Goal: Transaction & Acquisition: Purchase product/service

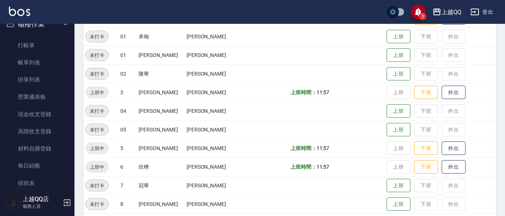
scroll to position [10, 0]
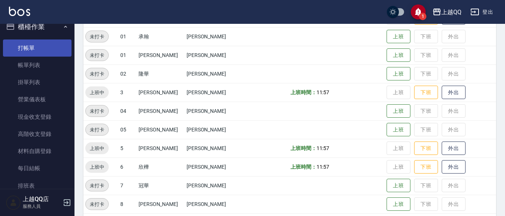
click at [54, 50] on link "打帳單" at bounding box center [37, 47] width 69 height 17
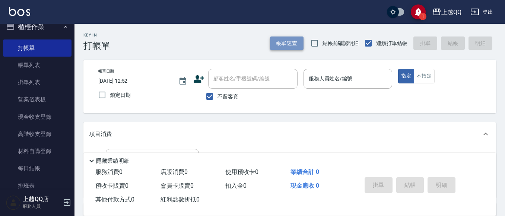
click at [282, 44] on button "帳單速查" at bounding box center [287, 43] width 34 height 14
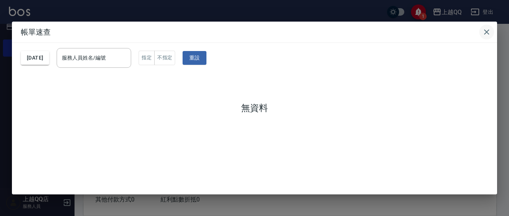
click at [484, 34] on icon "button" at bounding box center [486, 32] width 9 height 9
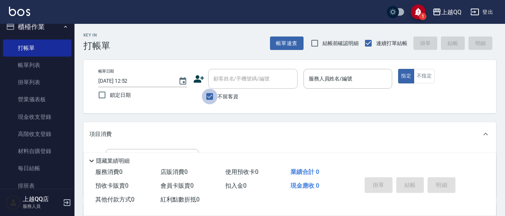
click at [208, 102] on input "不留客資" at bounding box center [210, 97] width 16 height 16
checkbox input "false"
click at [132, 83] on input "[DATE] 12:52" at bounding box center [134, 81] width 73 height 12
click at [142, 81] on input "[DATE] 12:52" at bounding box center [134, 81] width 73 height 12
click at [182, 79] on icon "Choose date, selected date is 2025-08-15" at bounding box center [182, 80] width 7 height 7
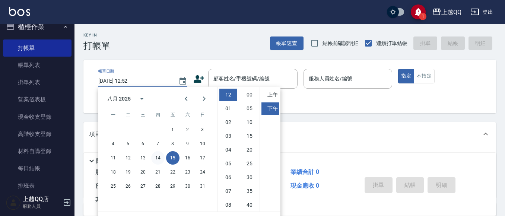
click at [156, 159] on button "14" at bounding box center [157, 157] width 13 height 13
type input "[DATE] 12:52"
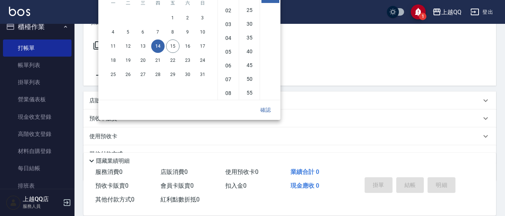
click at [263, 110] on button "確認" at bounding box center [266, 110] width 24 height 14
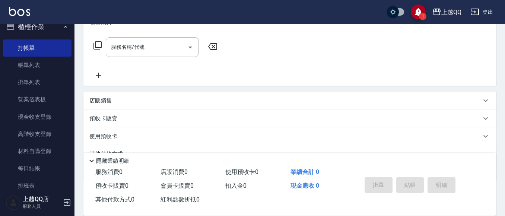
scroll to position [0, 0]
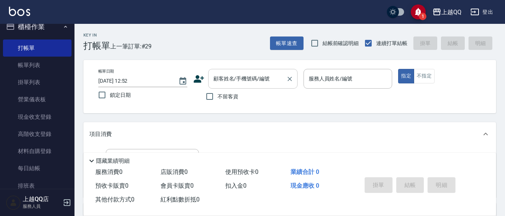
click at [237, 85] on input "顧客姓名/手機號碼/編號" at bounding box center [247, 78] width 71 height 13
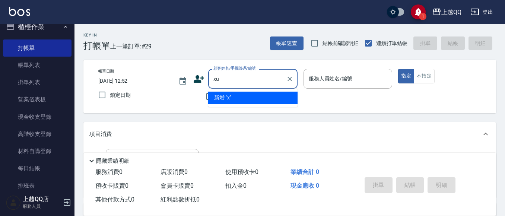
type input "x"
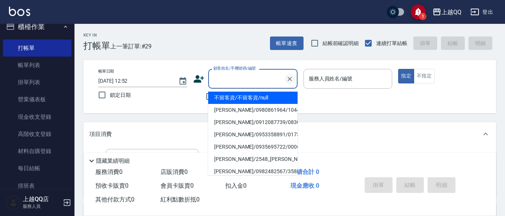
click at [289, 79] on icon "Clear" at bounding box center [289, 78] width 7 height 7
click at [329, 96] on p at bounding box center [347, 93] width 89 height 8
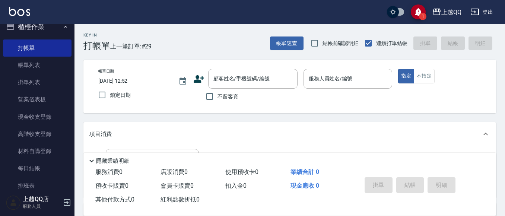
click at [134, 83] on input "[DATE] 12:52" at bounding box center [134, 81] width 73 height 12
click at [112, 81] on input "[DATE] 12:52" at bounding box center [134, 81] width 73 height 12
click at [180, 83] on icon "Choose date, selected date is 2025-08-14" at bounding box center [182, 80] width 7 height 7
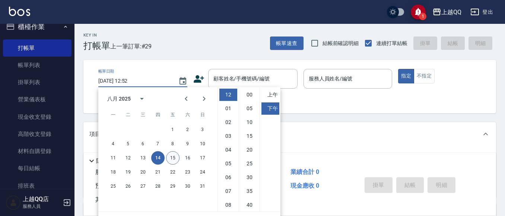
click at [177, 156] on button "15" at bounding box center [172, 157] width 13 height 13
type input "[DATE] 12:52"
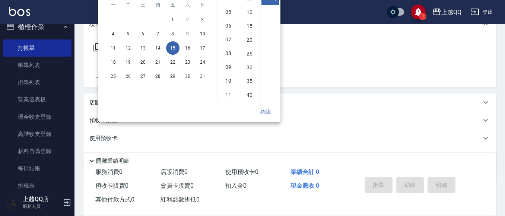
scroll to position [112, 0]
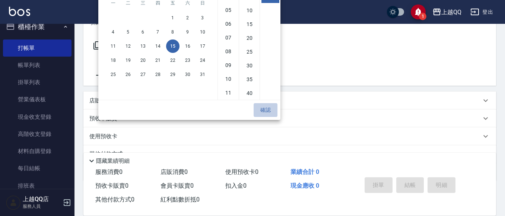
click at [263, 111] on button "確認" at bounding box center [266, 110] width 24 height 14
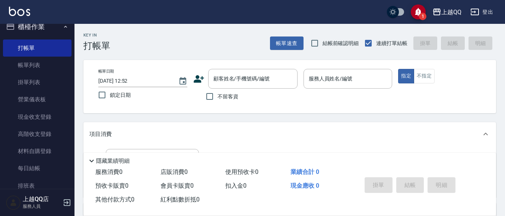
scroll to position [0, 0]
click at [242, 85] on input "顧客姓名/手機號碼/編號" at bounding box center [247, 78] width 71 height 13
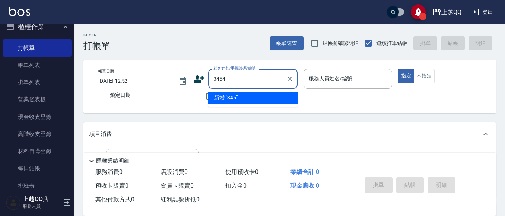
type input "3454"
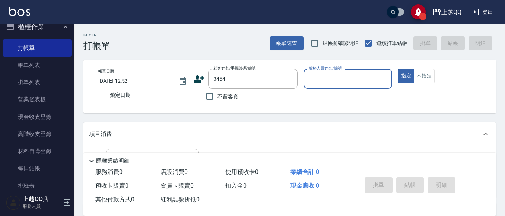
click at [398, 69] on button "指定" at bounding box center [406, 76] width 16 height 15
type button "true"
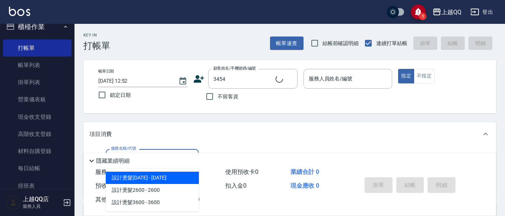
type input "60"
type input "[PERSON_NAME]/0987812026/3454"
type input "601"
type input "佩怡-3"
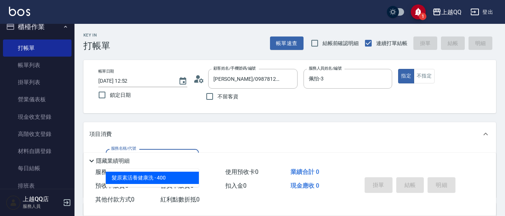
type input "髮原素活養健康洗(601)"
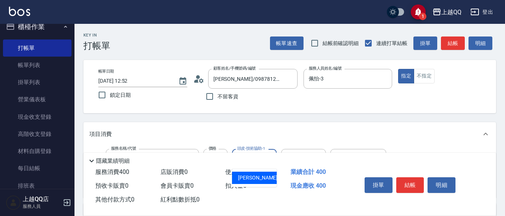
type input "[PERSON_NAME]5"
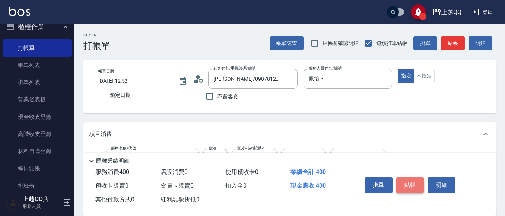
click at [410, 178] on button "結帳" at bounding box center [410, 185] width 28 height 16
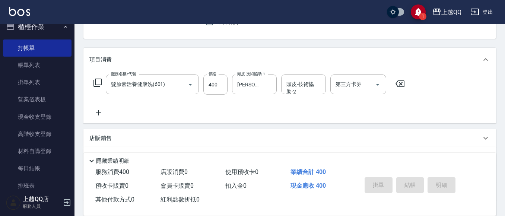
type input "[DATE] 12:53"
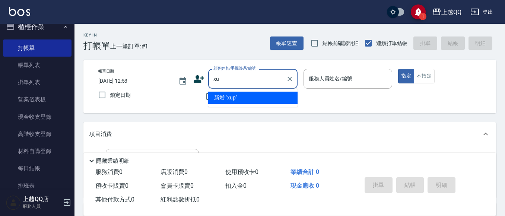
type input "x"
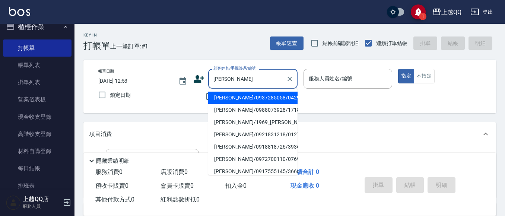
click at [265, 100] on li "[PERSON_NAME]/0937285058/0429" at bounding box center [252, 98] width 89 height 12
type input "[PERSON_NAME]/0937285058/0429"
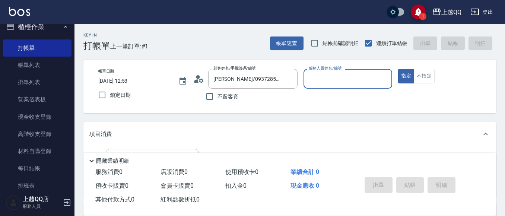
type input "佩怡-3"
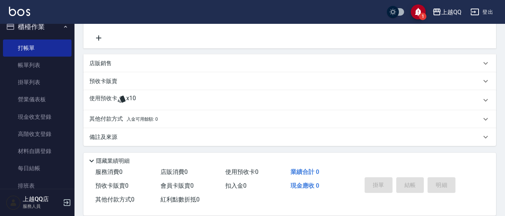
scroll to position [150, 0]
drag, startPoint x: 129, startPoint y: 99, endPoint x: 177, endPoint y: 94, distance: 48.3
click at [129, 98] on span "x10" at bounding box center [131, 98] width 10 height 11
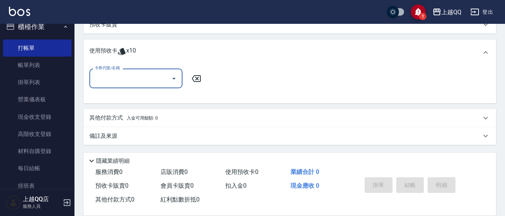
scroll to position [206, 0]
click at [179, 81] on button "Open" at bounding box center [174, 78] width 12 height 12
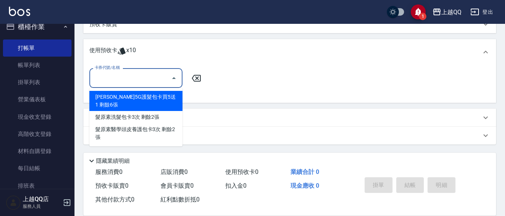
click at [174, 101] on div "[PERSON_NAME]5G護髮包卡買5送1 剩餘6張" at bounding box center [135, 101] width 93 height 20
type input "歐納西斯5G護髮包卡買5送1"
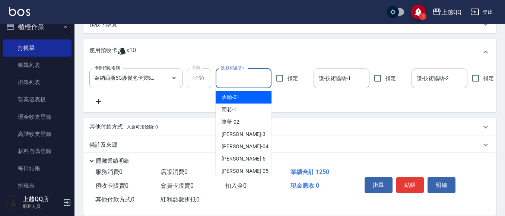
click at [219, 81] on input "洗-技術協助-1" at bounding box center [243, 78] width 49 height 13
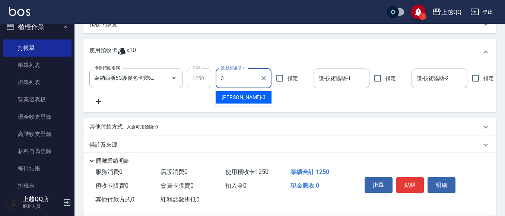
type input "佩怡-3"
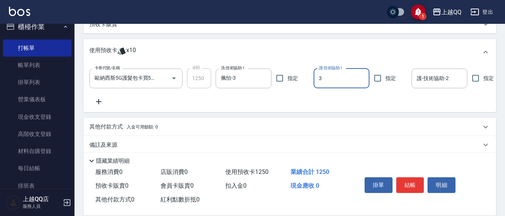
type input "佩怡-3"
click at [407, 178] on button "結帳" at bounding box center [410, 185] width 28 height 16
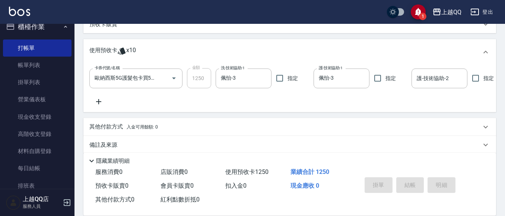
type input "[DATE] 12:54"
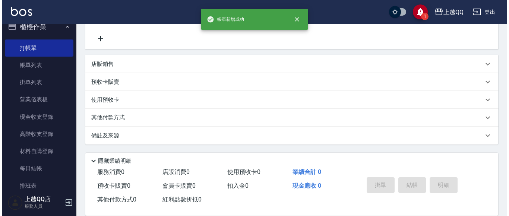
scroll to position [0, 0]
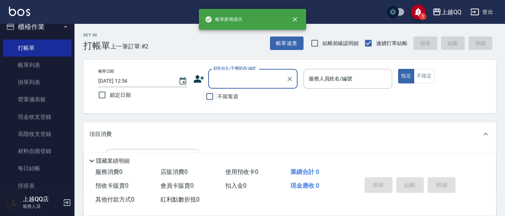
click at [211, 97] on input "不留客資" at bounding box center [210, 97] width 16 height 16
checkbox input "true"
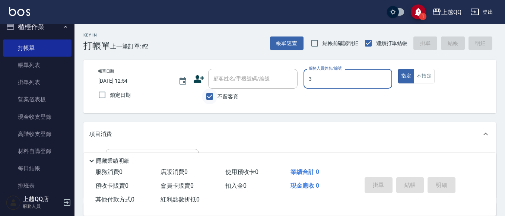
type input "佩怡-3"
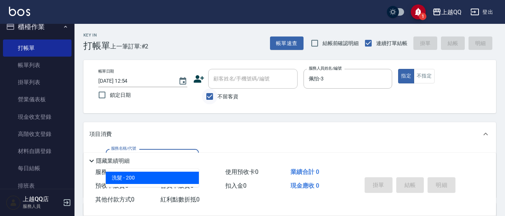
type input "洗髮(101)"
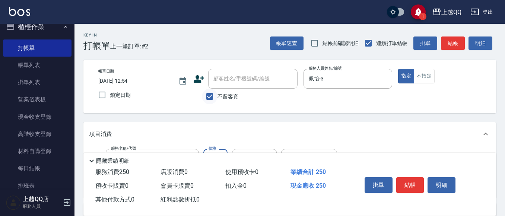
type input "250"
type input "雨芯-1"
click at [410, 185] on button "結帳" at bounding box center [410, 185] width 28 height 16
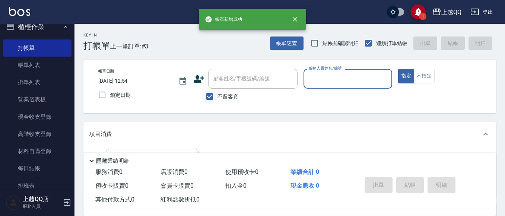
click at [211, 99] on input "不留客資" at bounding box center [210, 97] width 16 height 16
checkbox input "false"
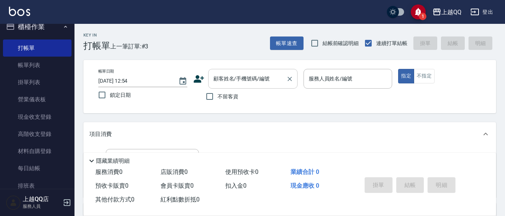
click at [217, 84] on input "顧客姓名/手機號碼/編號" at bounding box center [247, 78] width 71 height 13
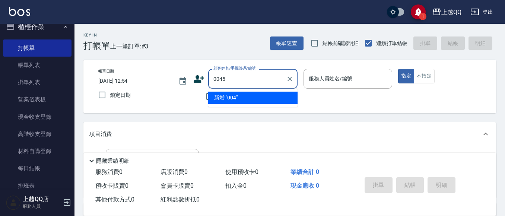
type input "0045"
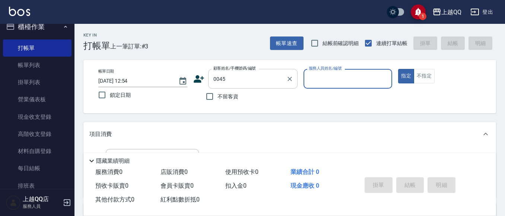
click at [398, 69] on button "指定" at bounding box center [406, 76] width 16 height 15
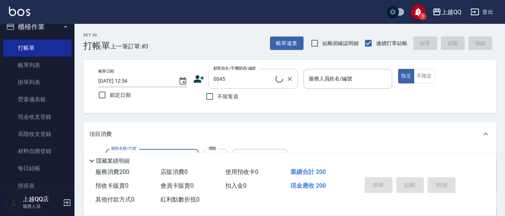
type input "101"
type input "2"
type input "[PERSON_NAME]/0937912815/0045"
type input "洗髮(101)"
type input "23"
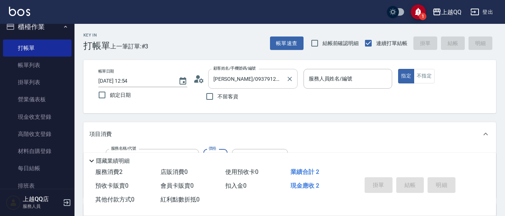
type input "佩怡-3"
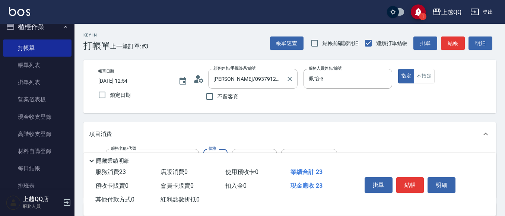
type input "230"
type input "欣樺-6"
click at [402, 179] on button "結帳" at bounding box center [410, 185] width 28 height 16
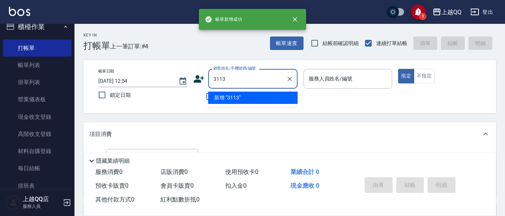
type input "3113"
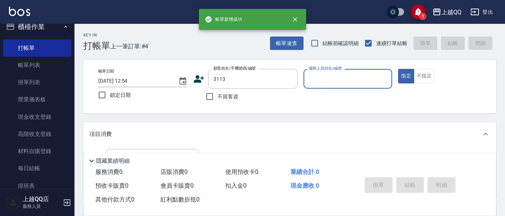
click at [398, 69] on button "指定" at bounding box center [406, 76] width 16 height 15
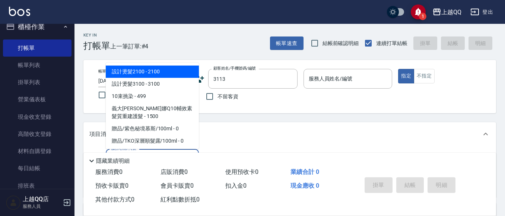
type input "101"
type input "[PERSON_NAME]/0910887186/3113"
type input "洗髮(101)"
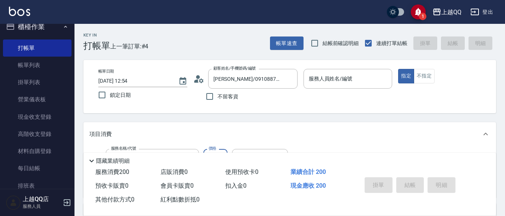
type input "2"
type input "佩怡-3"
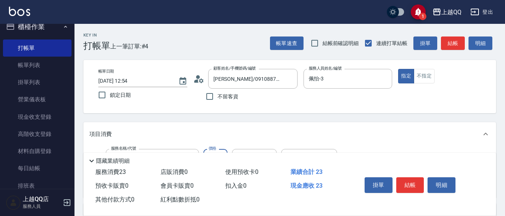
type input "230"
type input "[PERSON_NAME]5"
click at [408, 178] on button "結帳" at bounding box center [410, 185] width 28 height 16
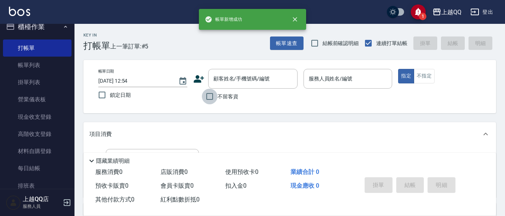
click at [210, 101] on input "不留客資" at bounding box center [210, 97] width 16 height 16
checkbox input "true"
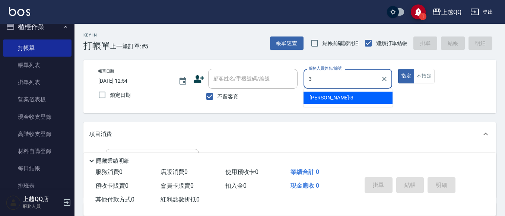
type input "佩怡-3"
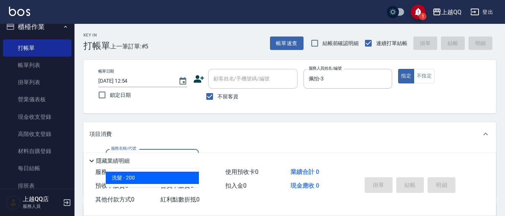
type input "洗髮(101)"
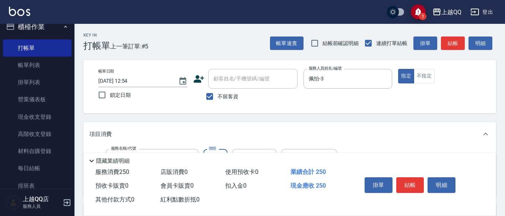
type input "250"
type input "[PERSON_NAME]-25"
click at [408, 174] on div "掛單 結帳 明細" at bounding box center [410, 185] width 97 height 23
click at [408, 177] on button "結帳" at bounding box center [410, 185] width 28 height 16
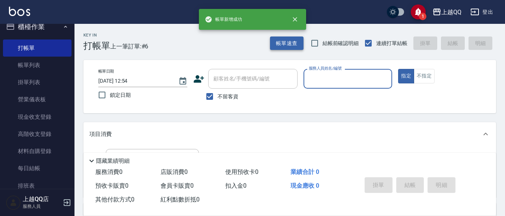
click at [287, 45] on button "帳單速查" at bounding box center [287, 43] width 34 height 14
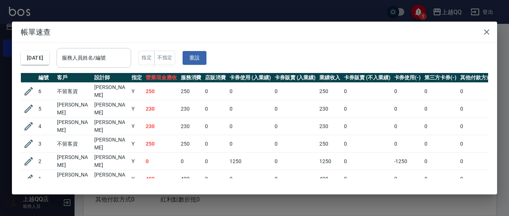
click at [131, 51] on div "服務人員姓名/編號" at bounding box center [94, 58] width 74 height 20
type input "佩怡-3"
click at [487, 31] on icon "button" at bounding box center [486, 32] width 9 height 9
